Goal: Transaction & Acquisition: Purchase product/service

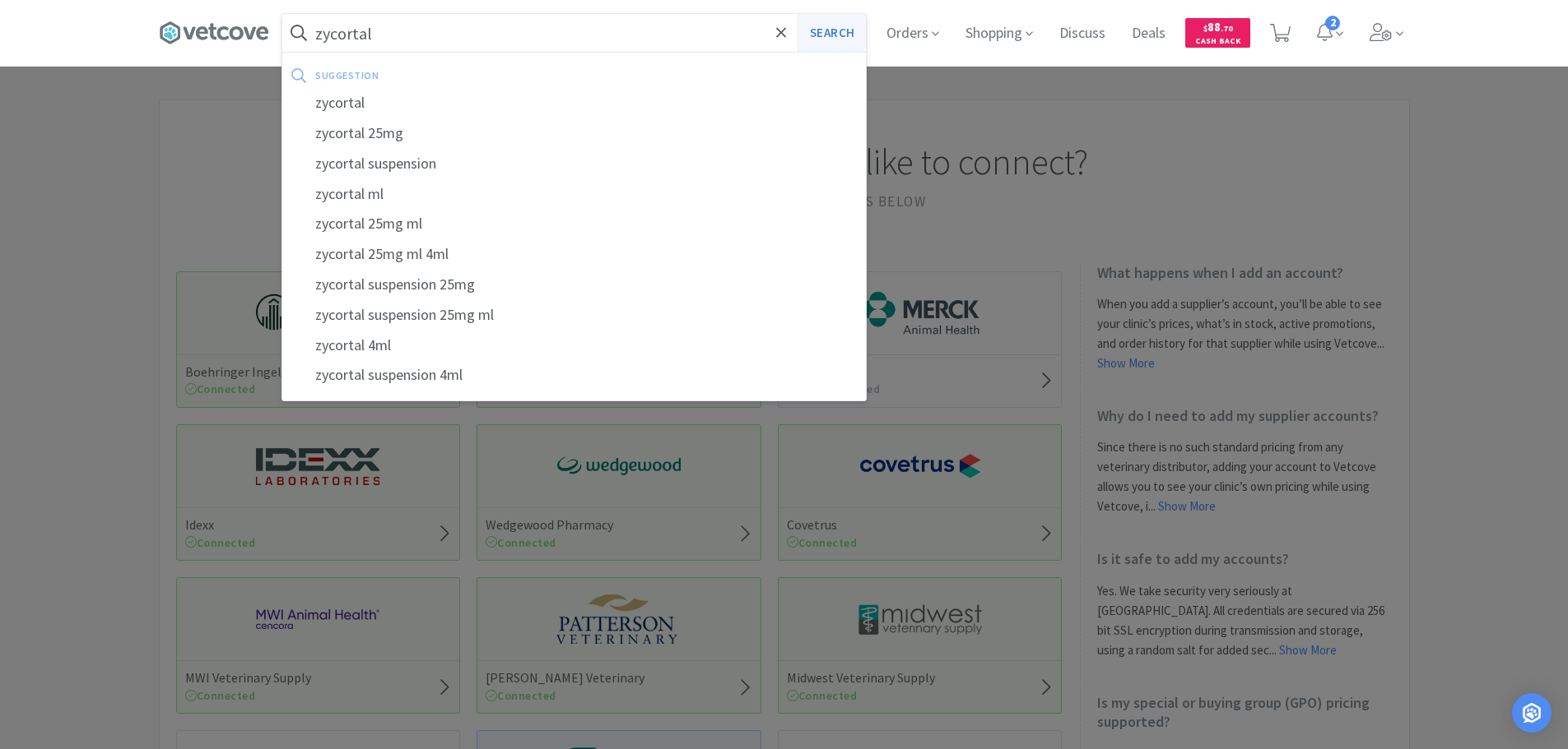
click at [840, 25] on button "Search" at bounding box center [832, 32] width 68 height 38
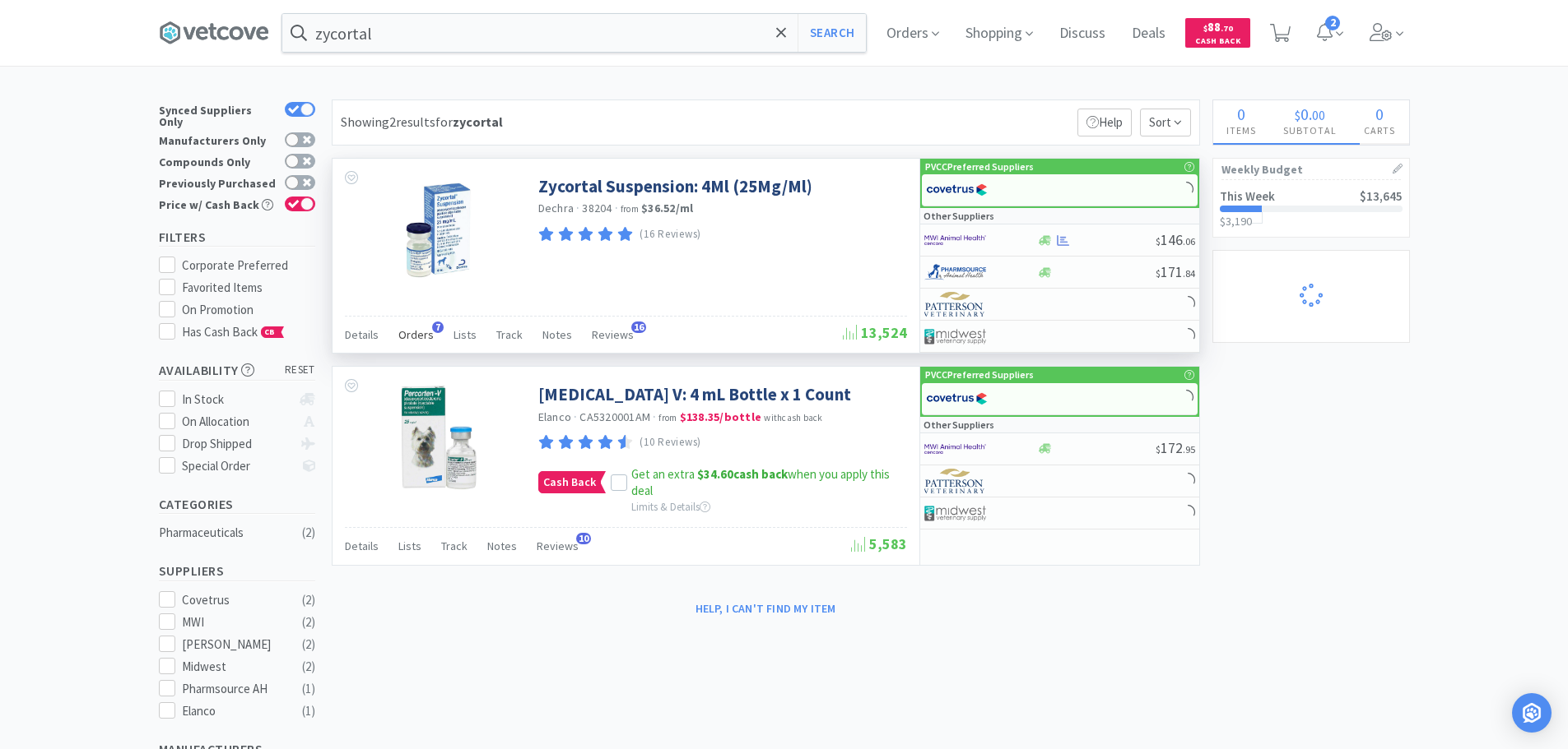
click at [420, 331] on span "Orders" at bounding box center [416, 335] width 35 height 15
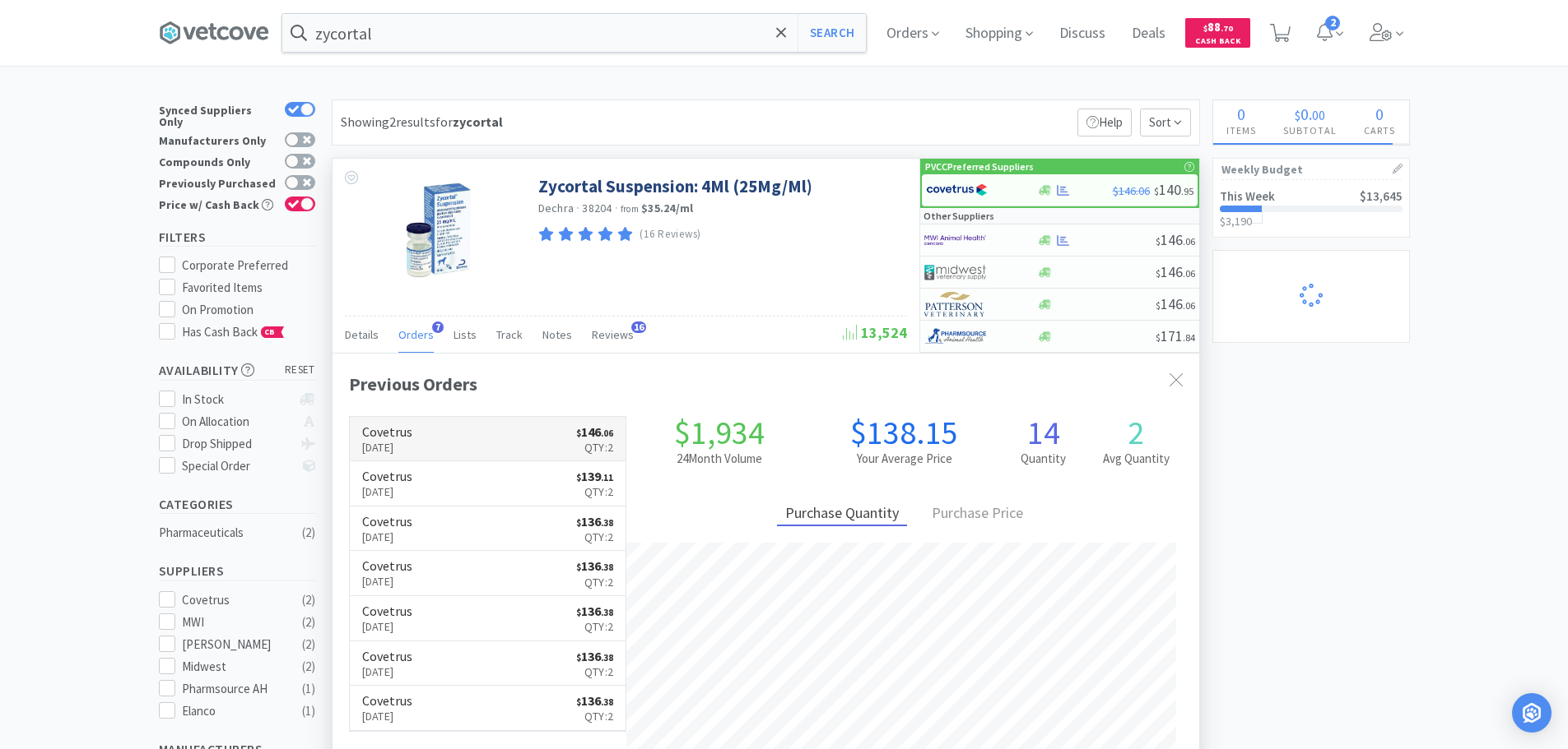
scroll to position [427, 867]
click at [463, 28] on input "zycortal" at bounding box center [574, 32] width 583 height 38
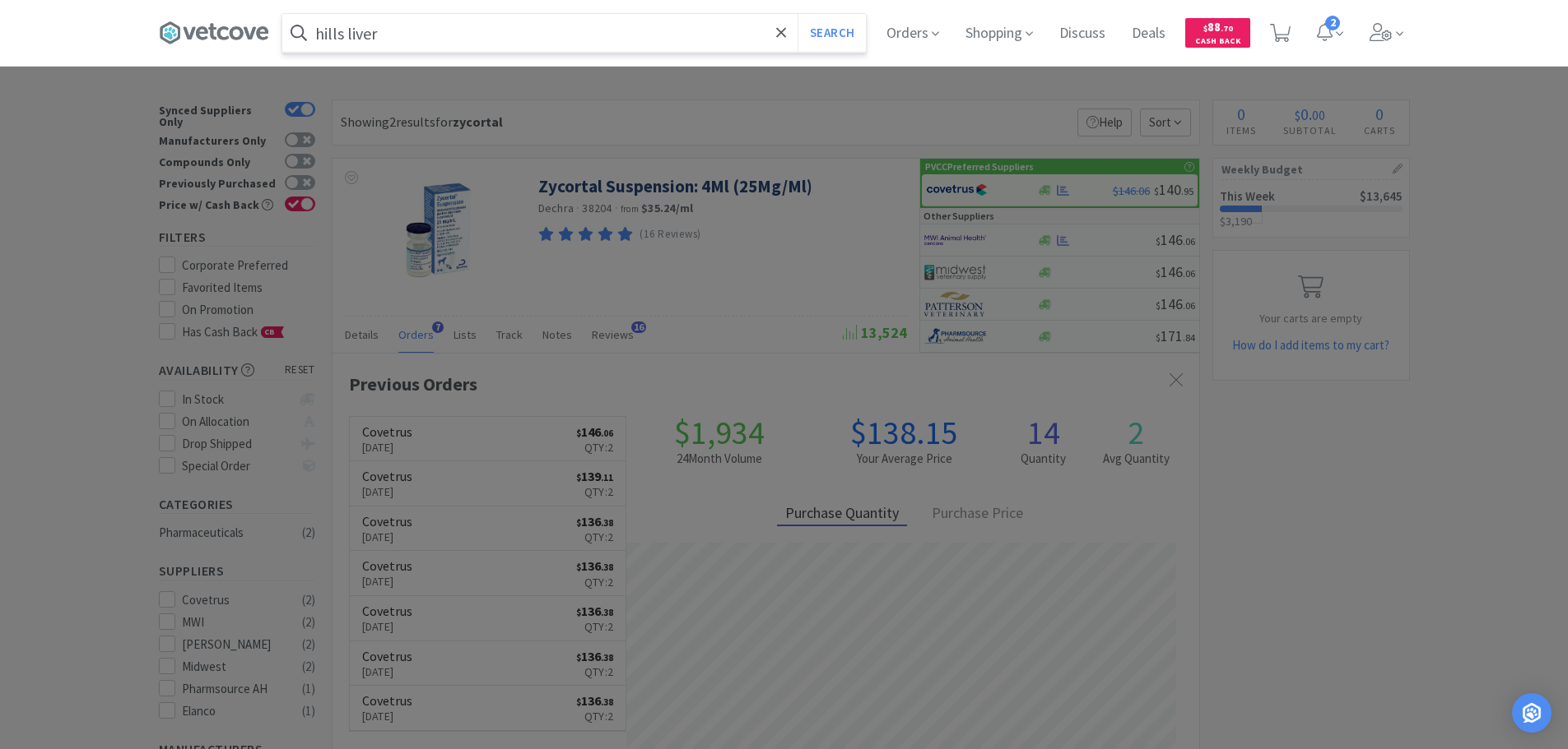
click at [798, 14] on button "Search" at bounding box center [832, 32] width 68 height 38
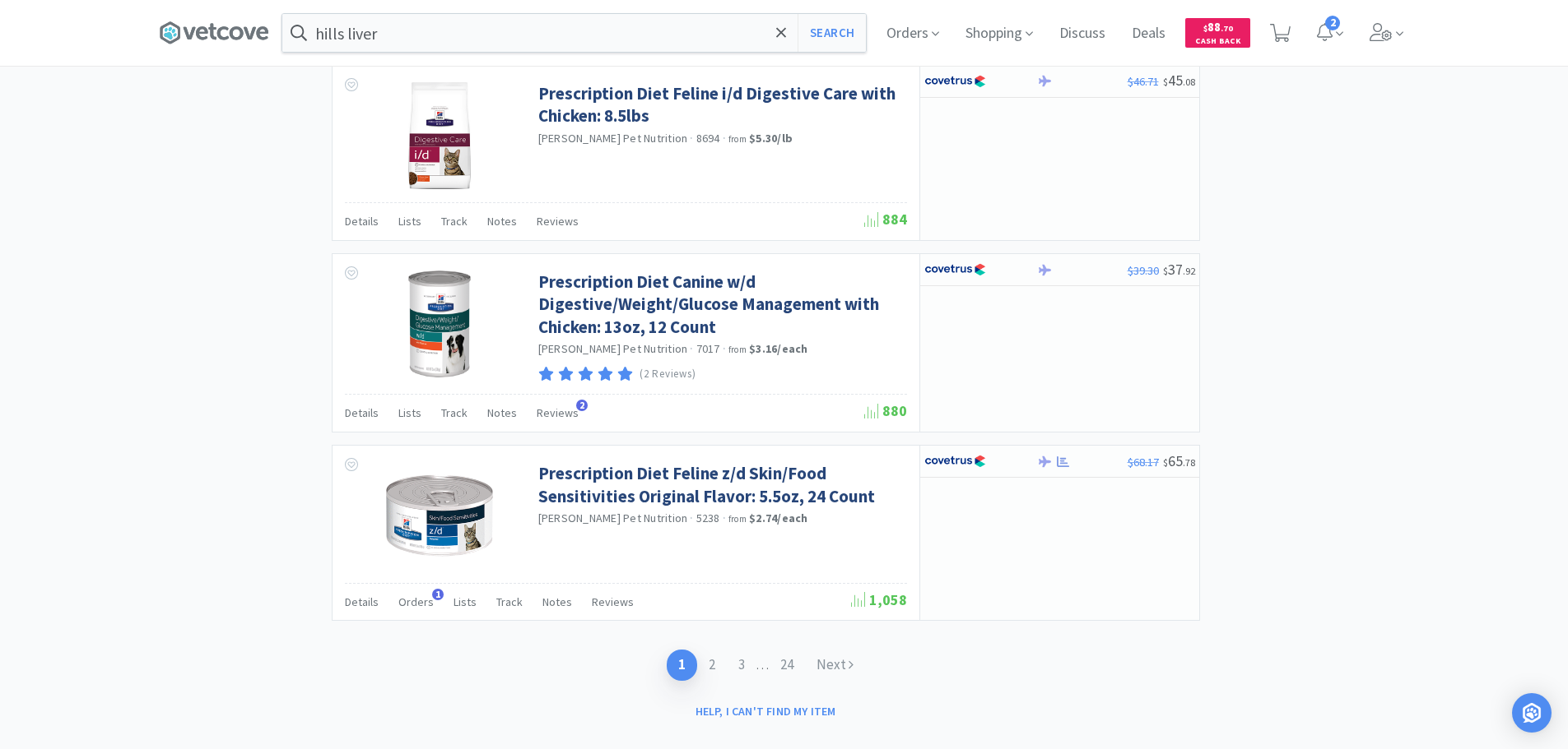
scroll to position [2375, 0]
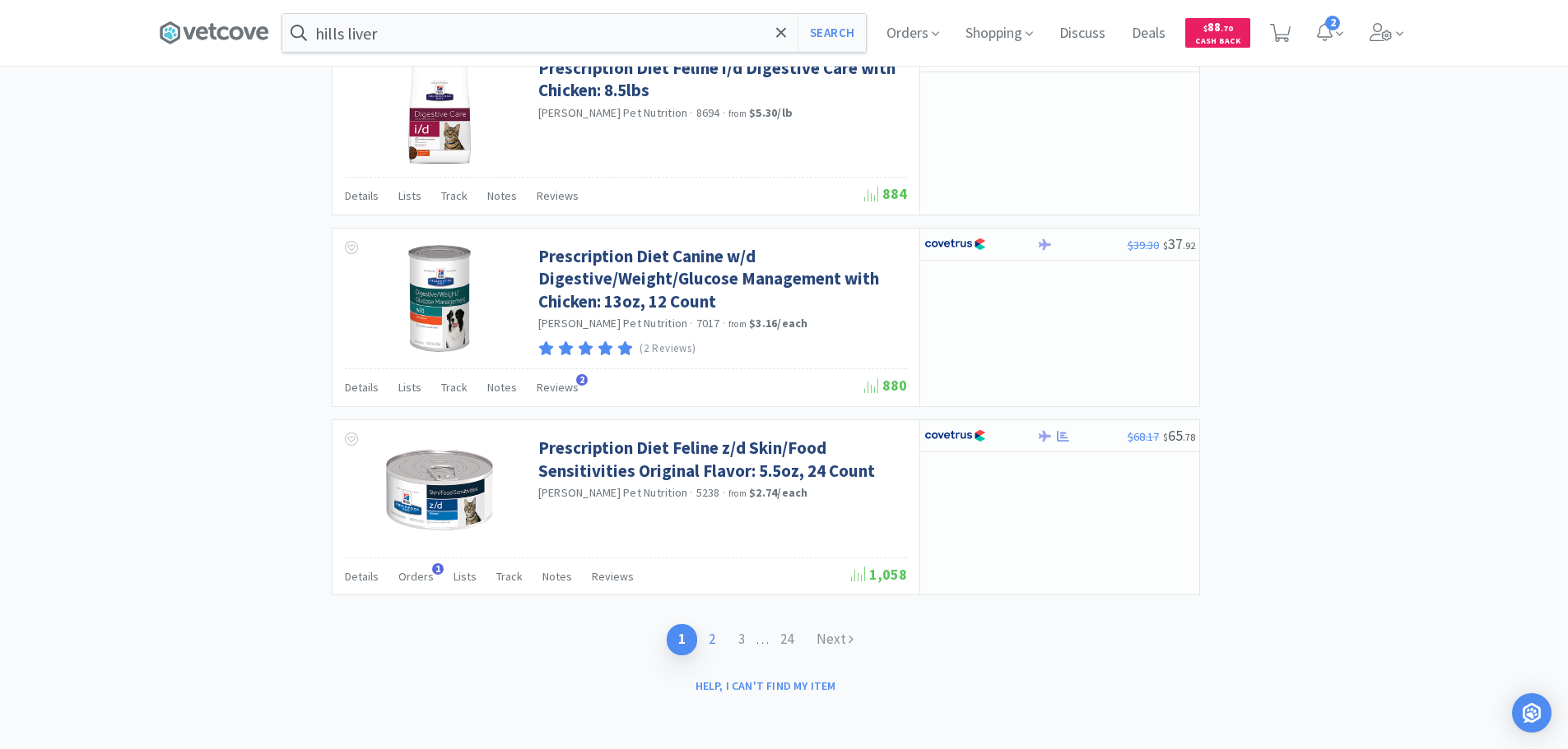
click at [713, 630] on link "2" at bounding box center [712, 639] width 30 height 31
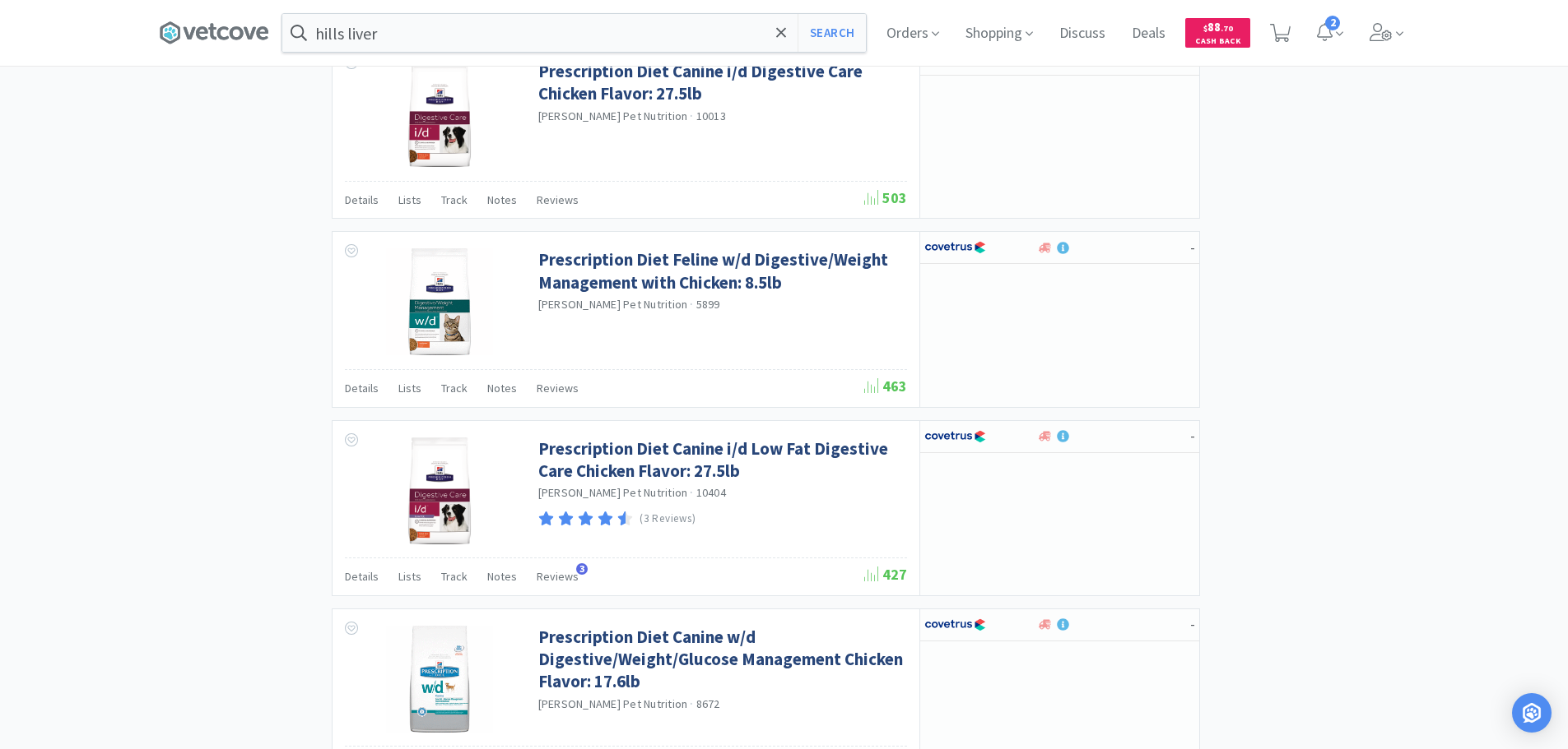
scroll to position [1152, 0]
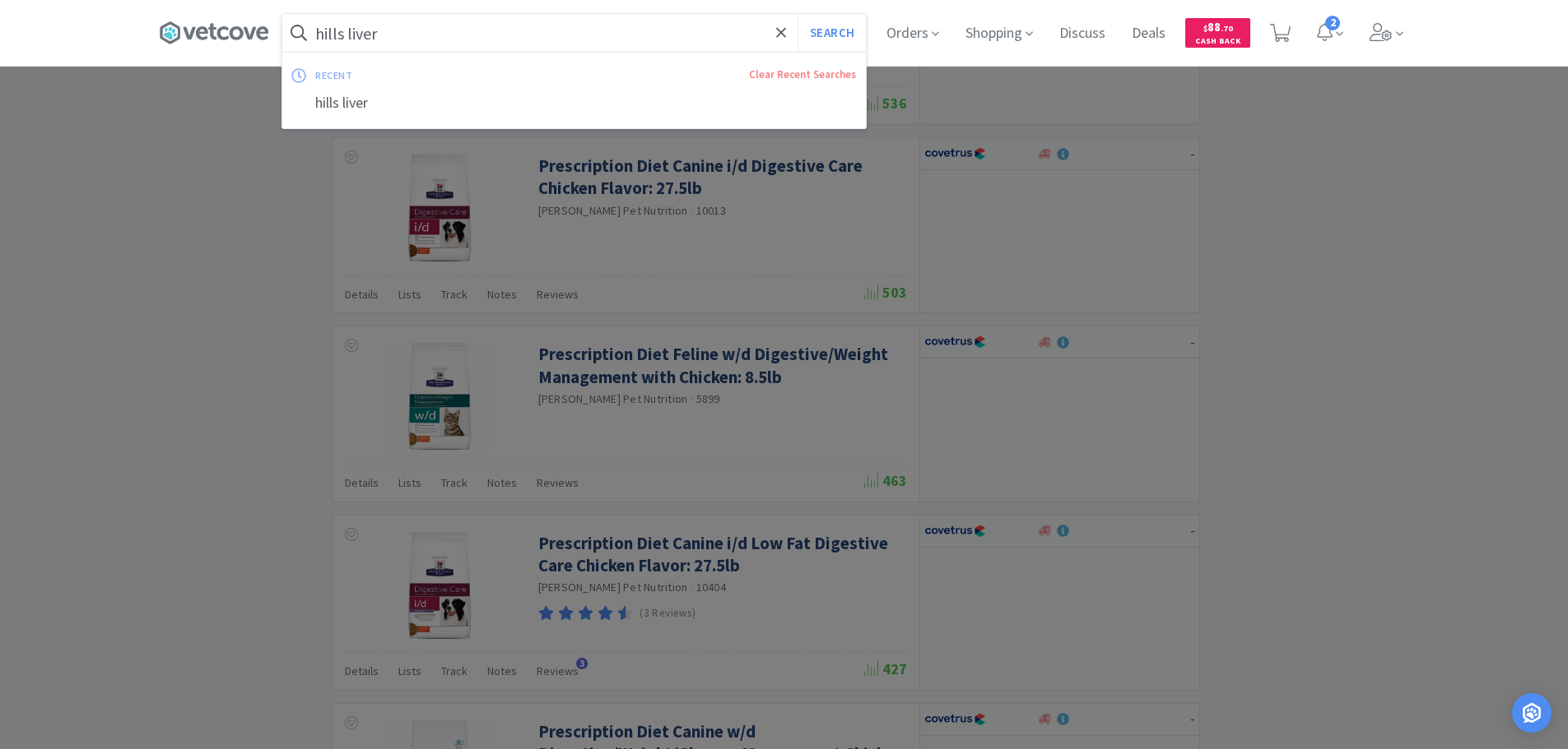
click at [394, 38] on input "hills liver" at bounding box center [574, 32] width 583 height 38
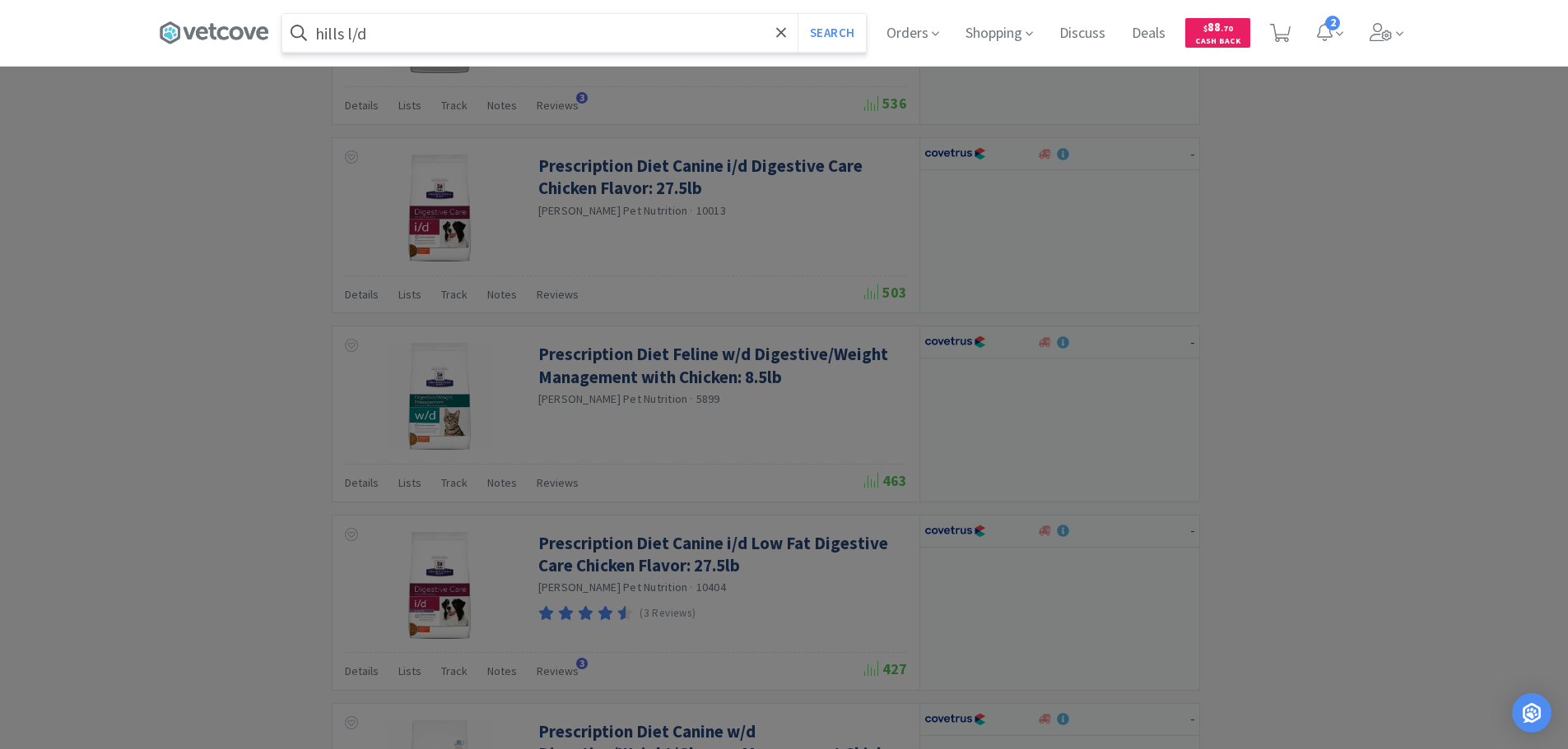
type input "hills l/d"
click at [798, 14] on button "Search" at bounding box center [832, 32] width 68 height 38
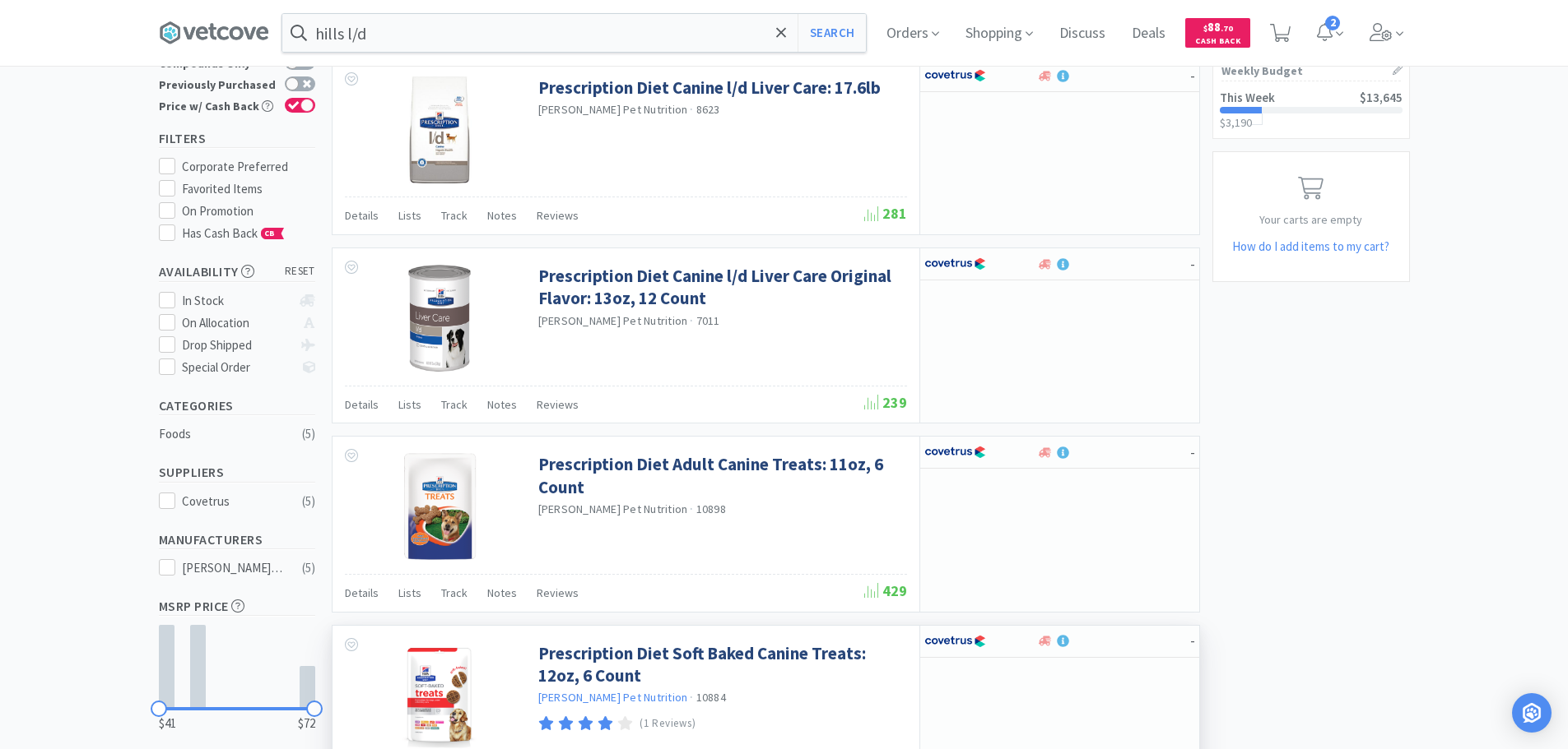
scroll to position [34, 0]
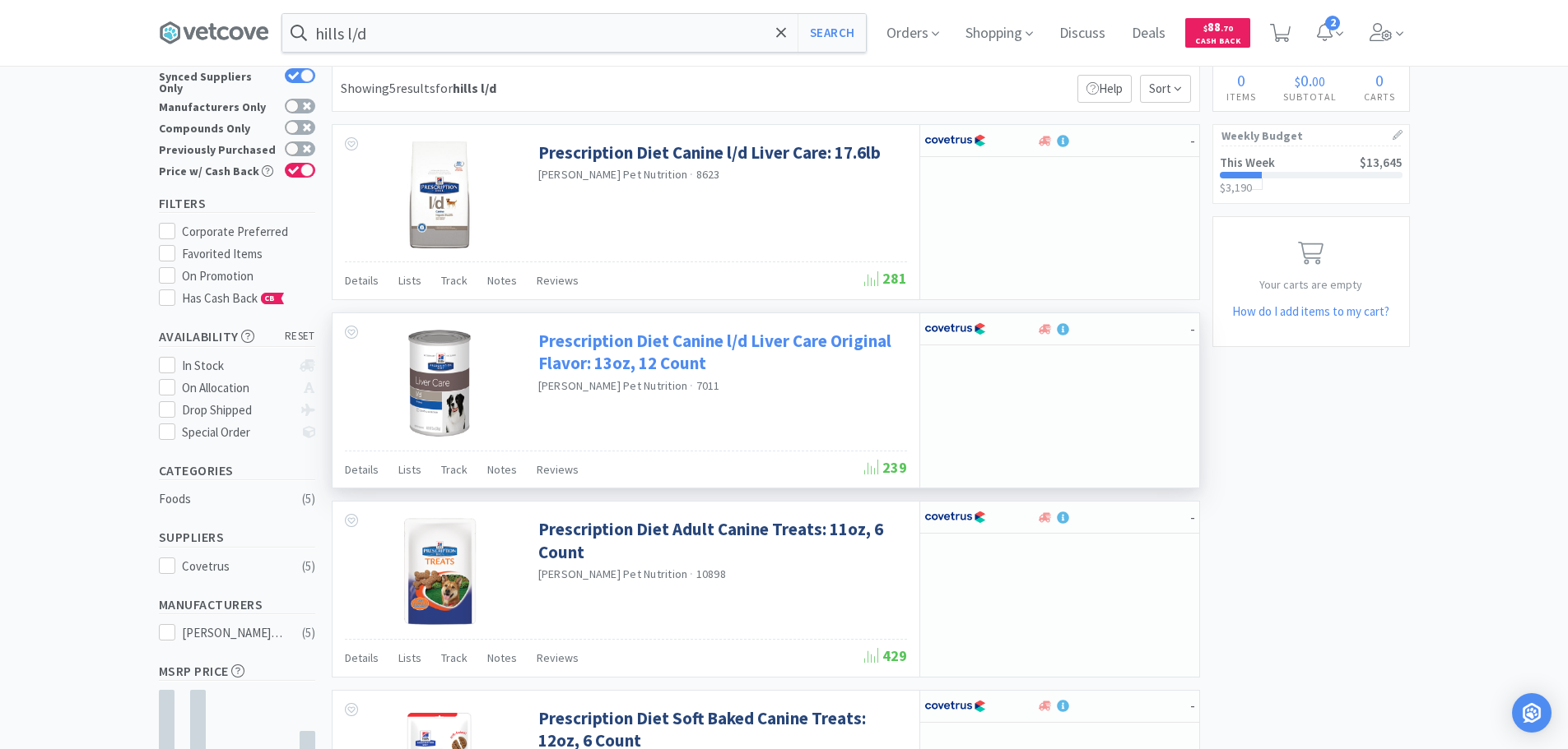
click at [582, 335] on link "Prescription Diet Canine l/d Liver Care Original Flavor: 13oz, 12 Count" at bounding box center [721, 352] width 365 height 45
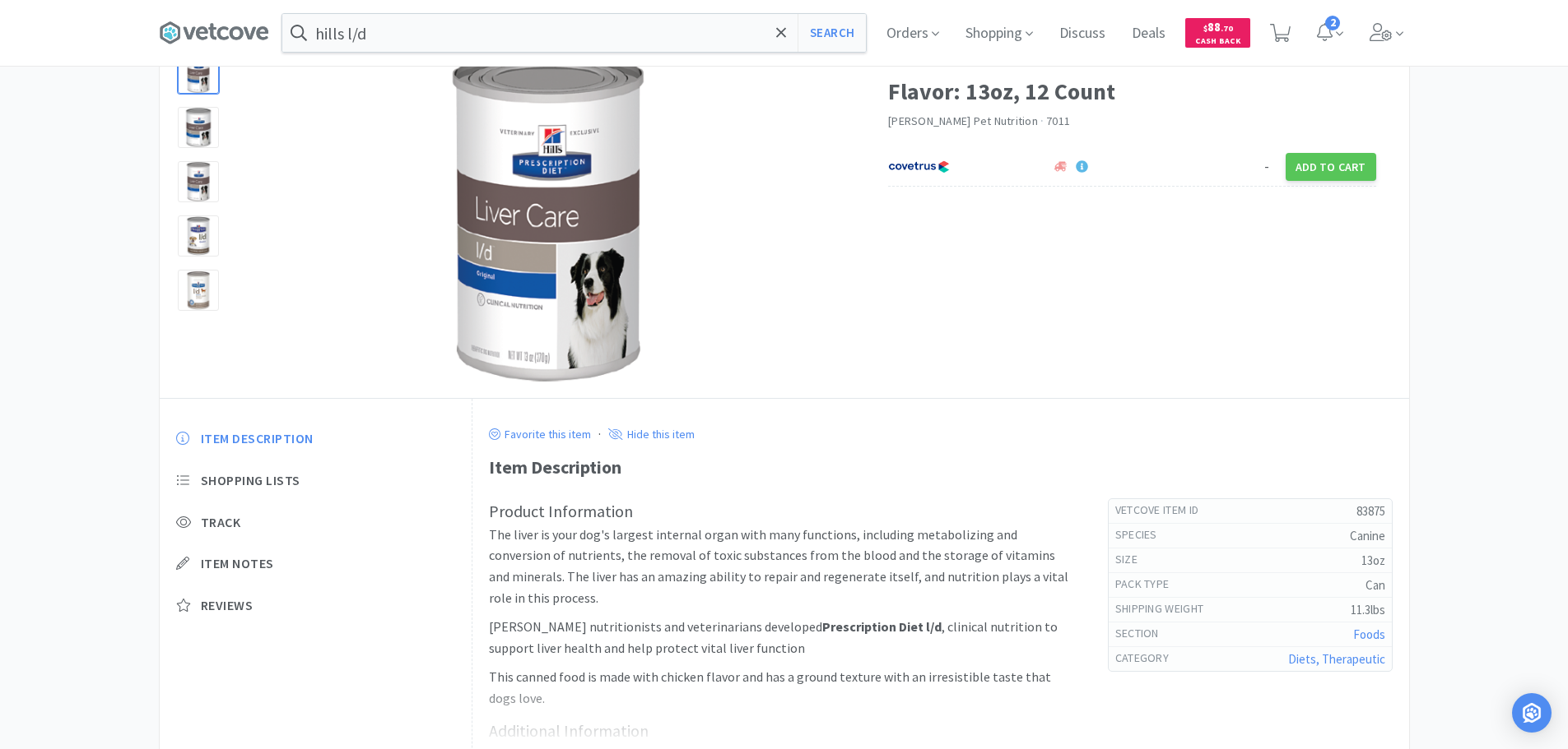
scroll to position [246, 0]
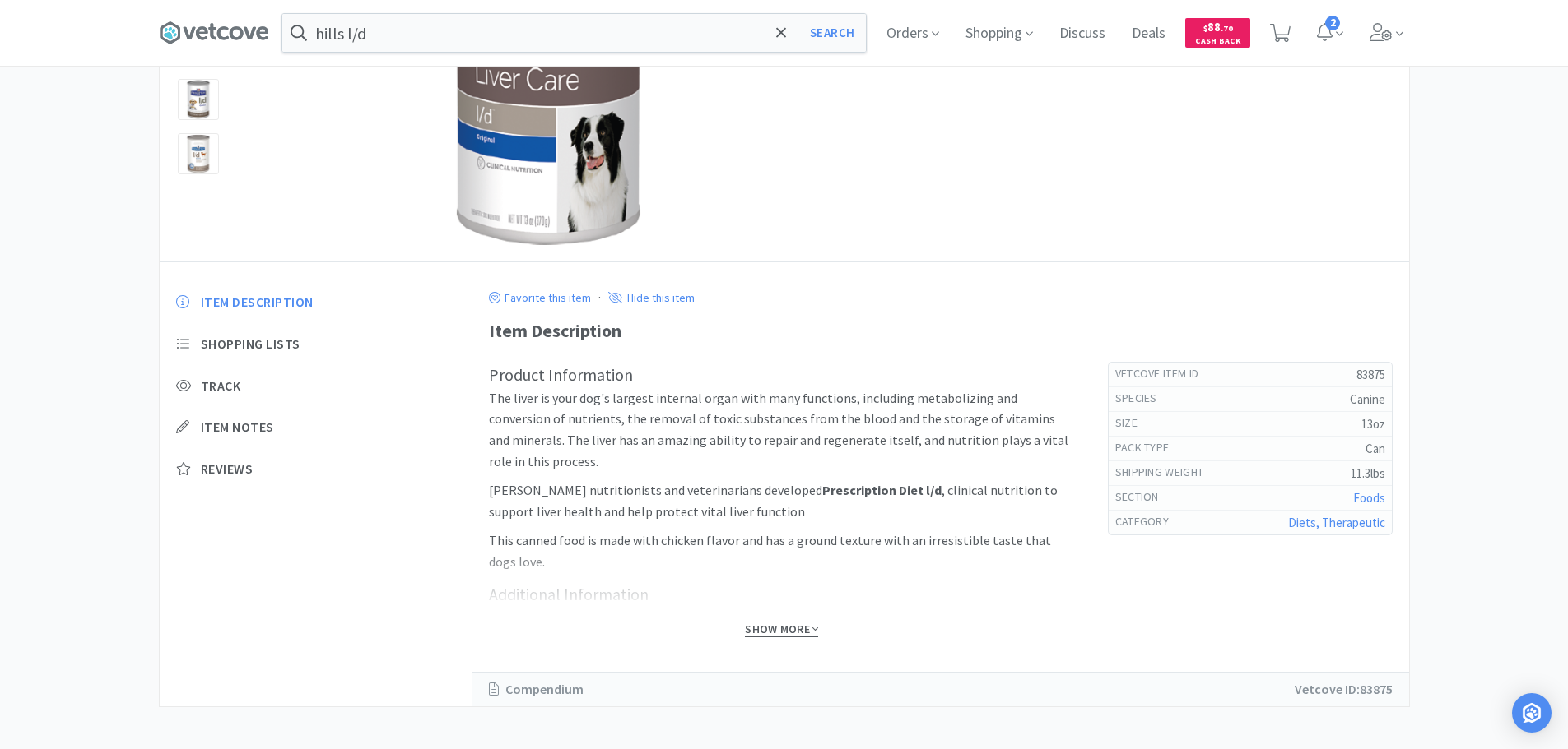
click at [794, 632] on span "Show More" at bounding box center [782, 630] width 73 height 16
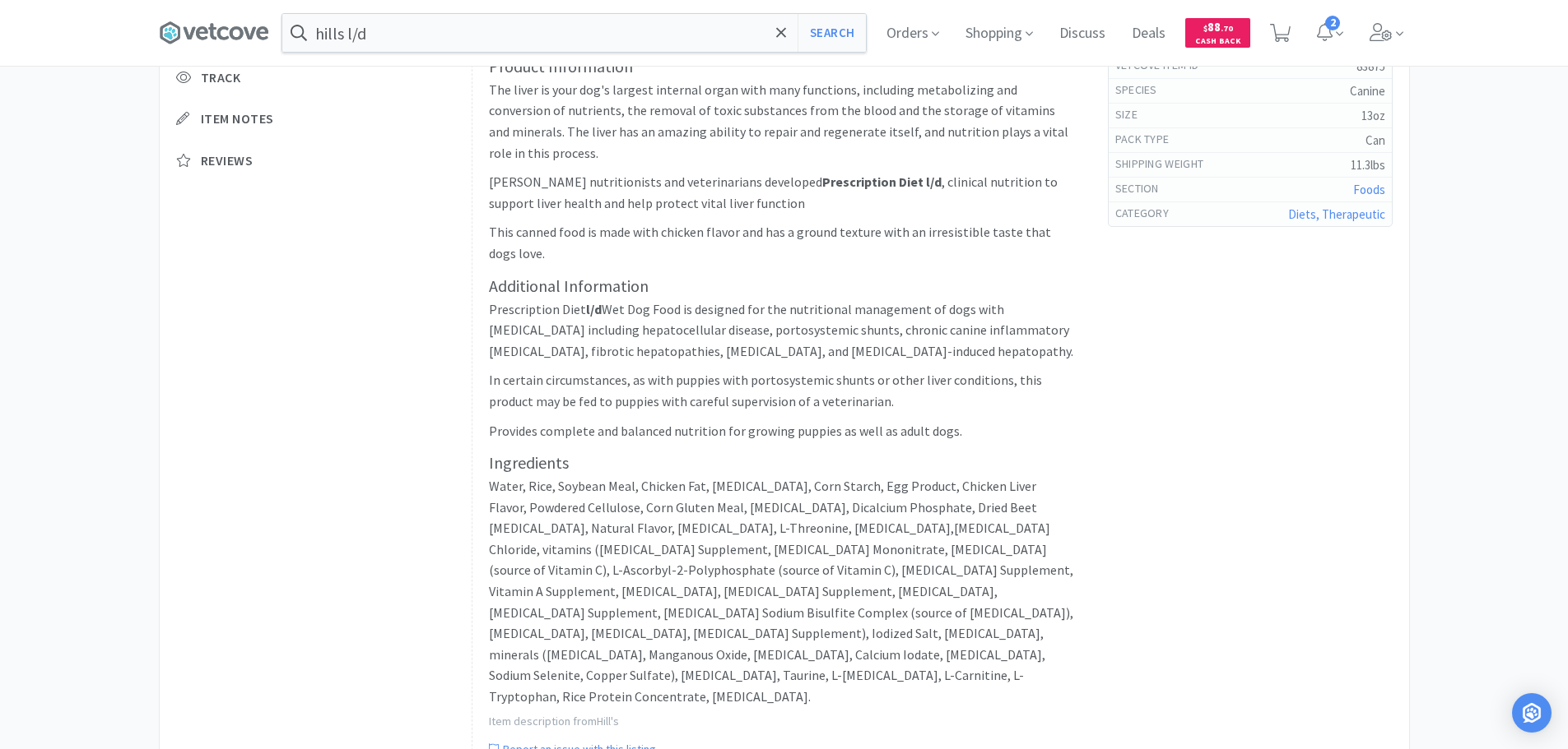
scroll to position [651, 0]
